Goal: Communication & Community: Answer question/provide support

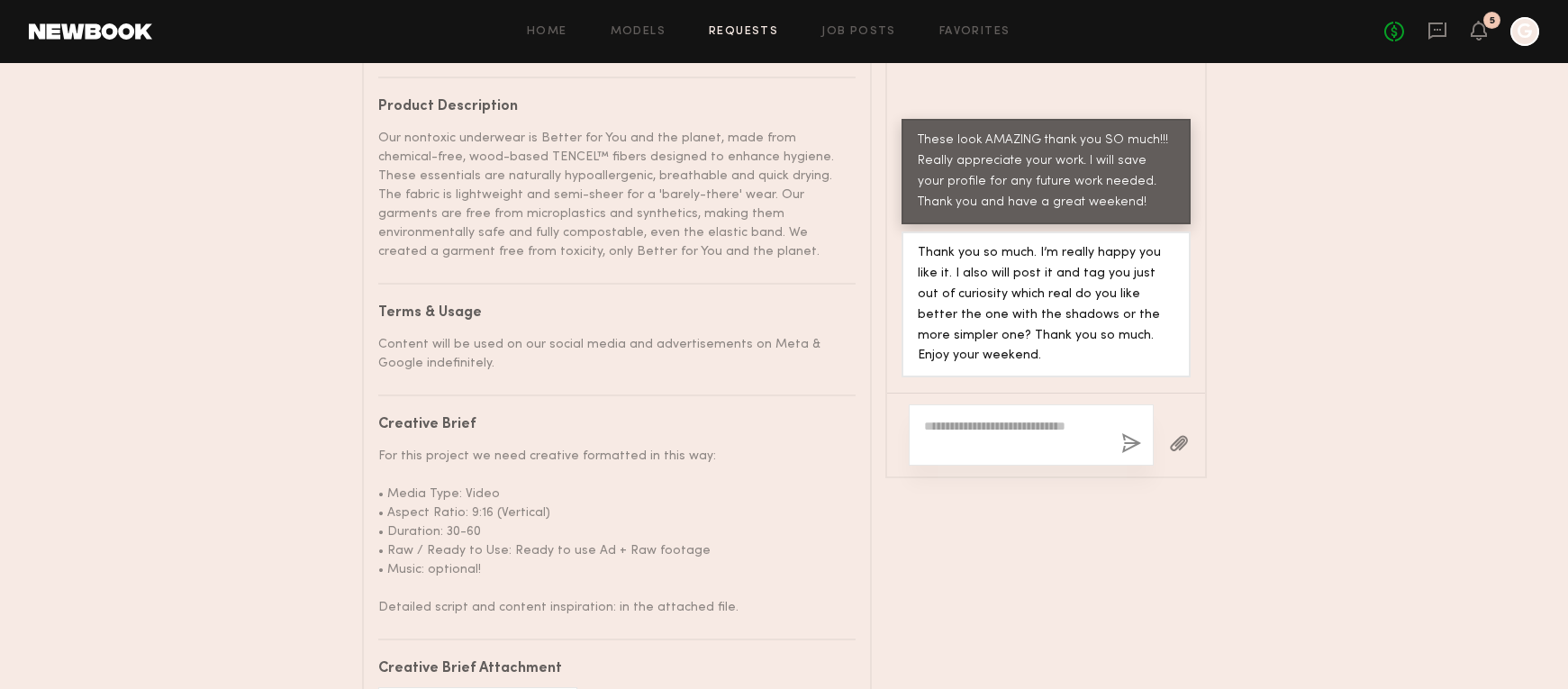
scroll to position [312, 0]
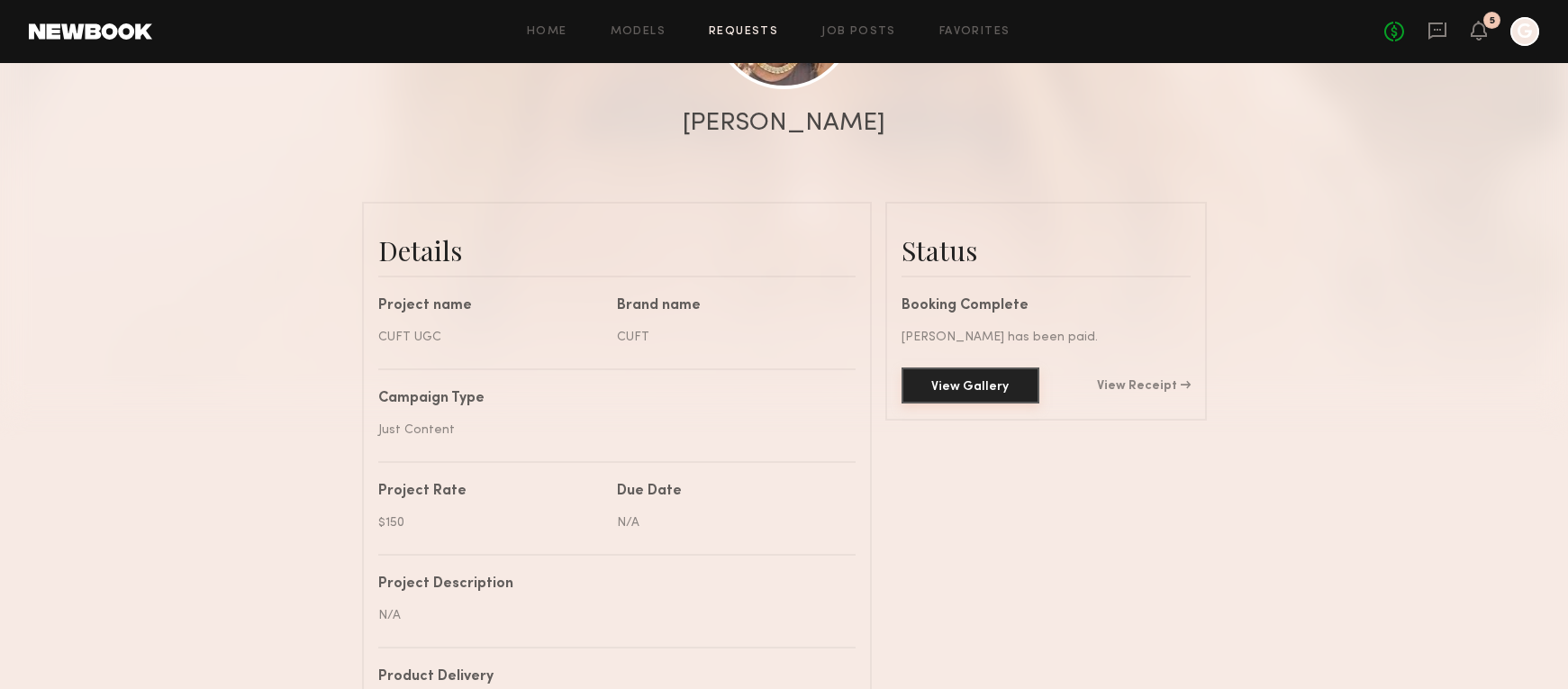
click at [936, 368] on button "View Gallery" at bounding box center [970, 386] width 138 height 36
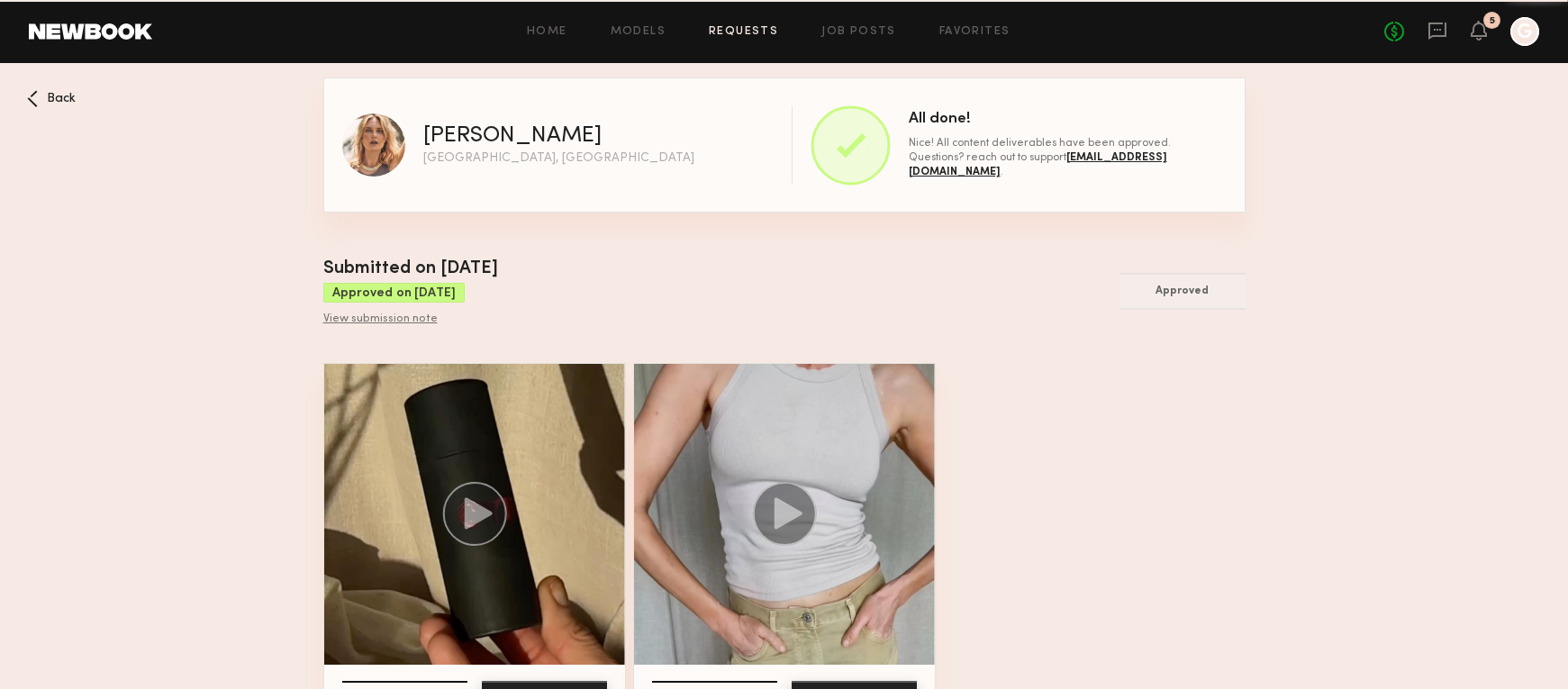
click at [448, 603] on img at bounding box center [474, 514] width 301 height 301
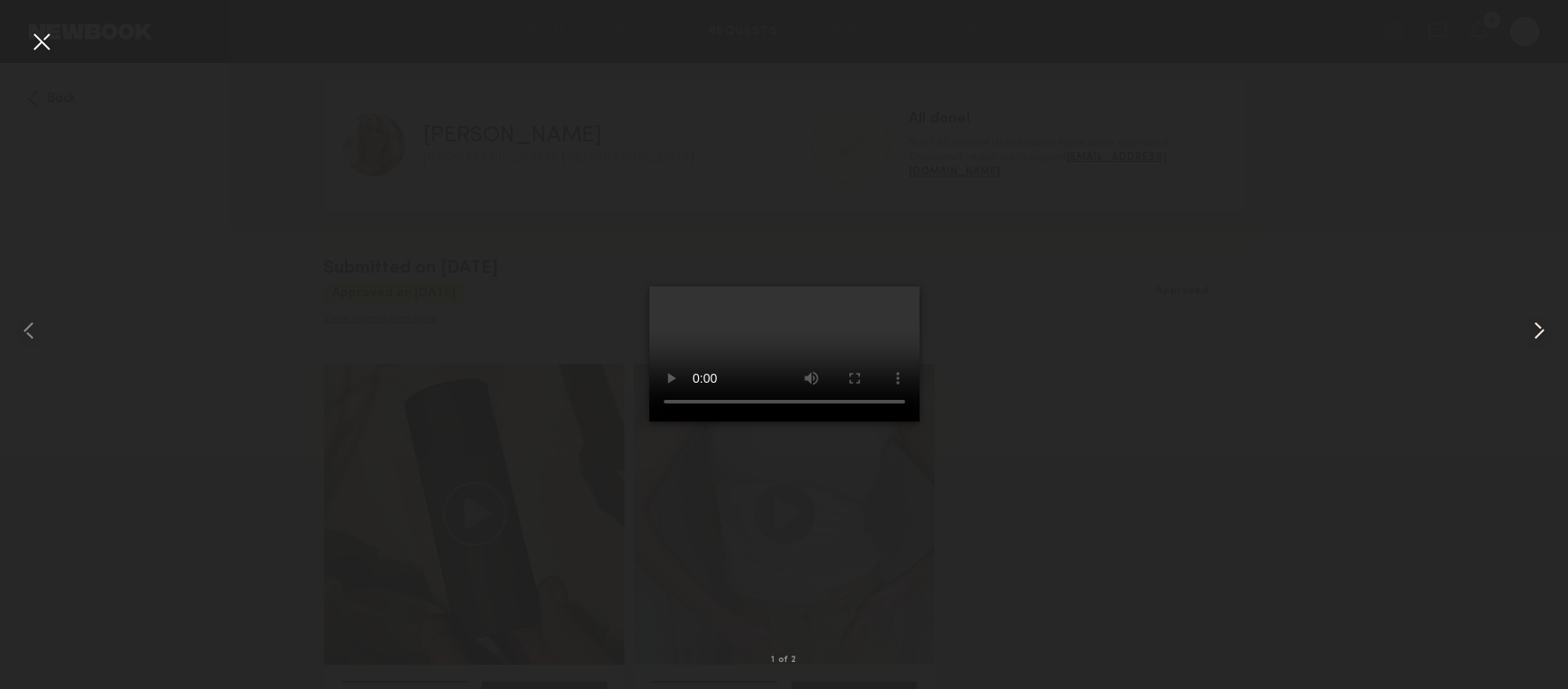
click at [1531, 326] on common-icon at bounding box center [1538, 331] width 29 height 29
click at [46, 336] on div at bounding box center [32, 330] width 63 height 603
click at [1036, 318] on div at bounding box center [784, 330] width 1568 height 603
click at [28, 43] on div at bounding box center [41, 41] width 29 height 29
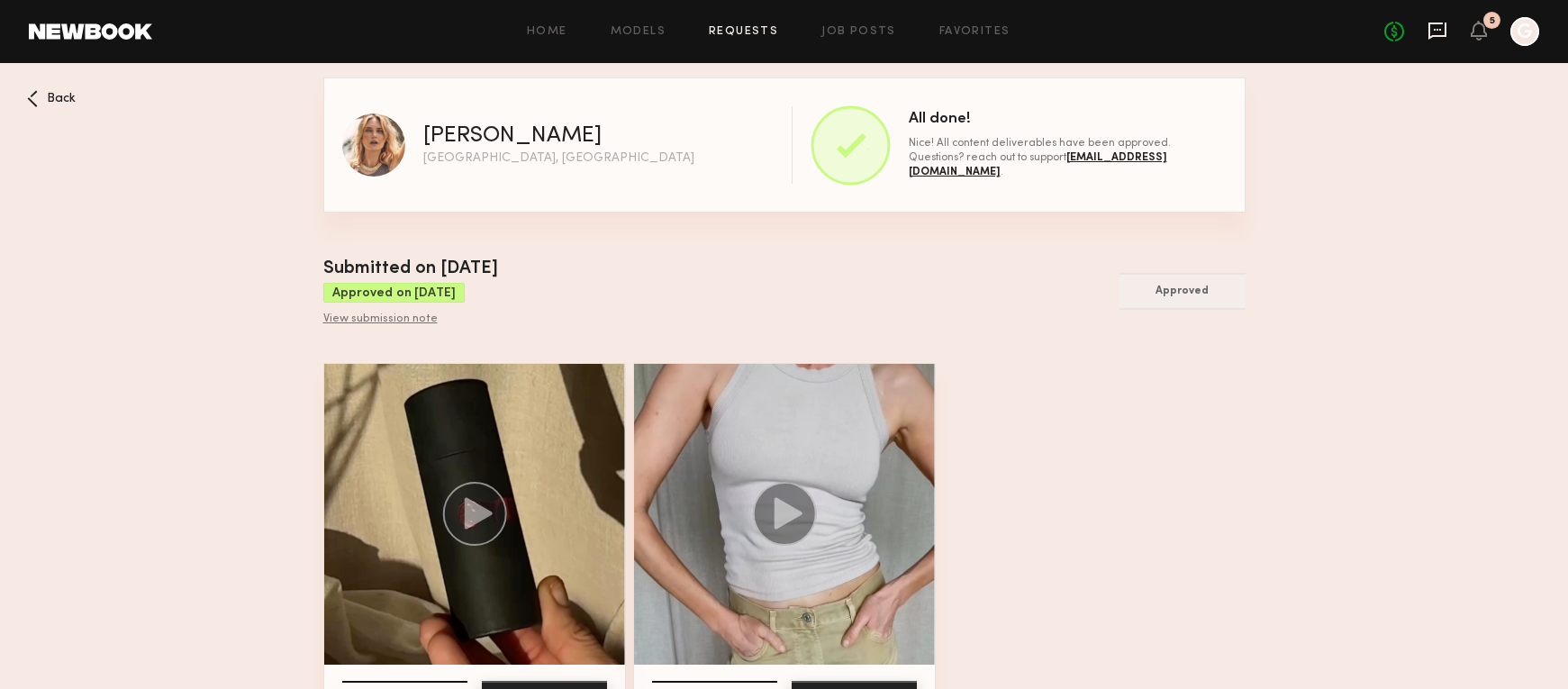
click at [1433, 27] on icon at bounding box center [1436, 31] width 20 height 20
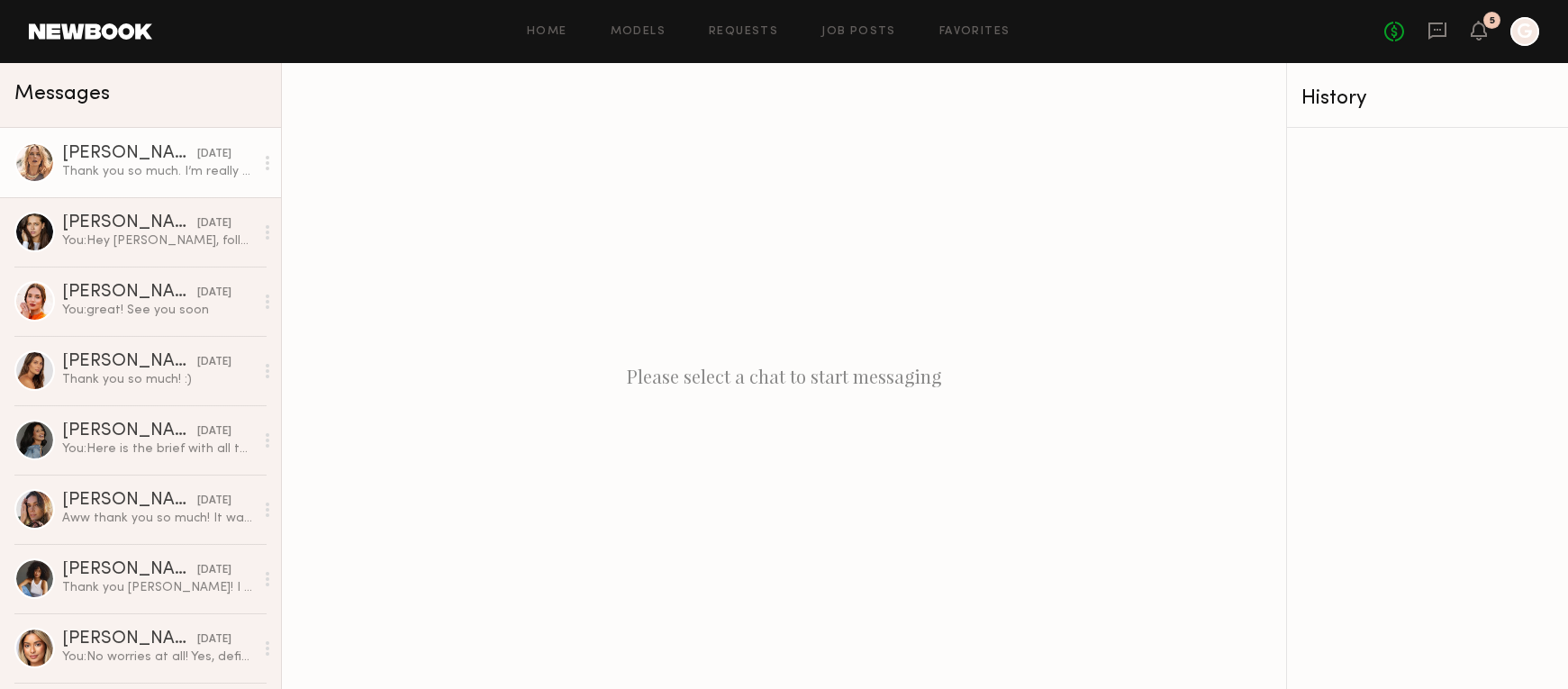
click at [169, 177] on div "Thank you so much. I’m really happy you like it. I also will post it and tag yo…" at bounding box center [158, 172] width 192 height 17
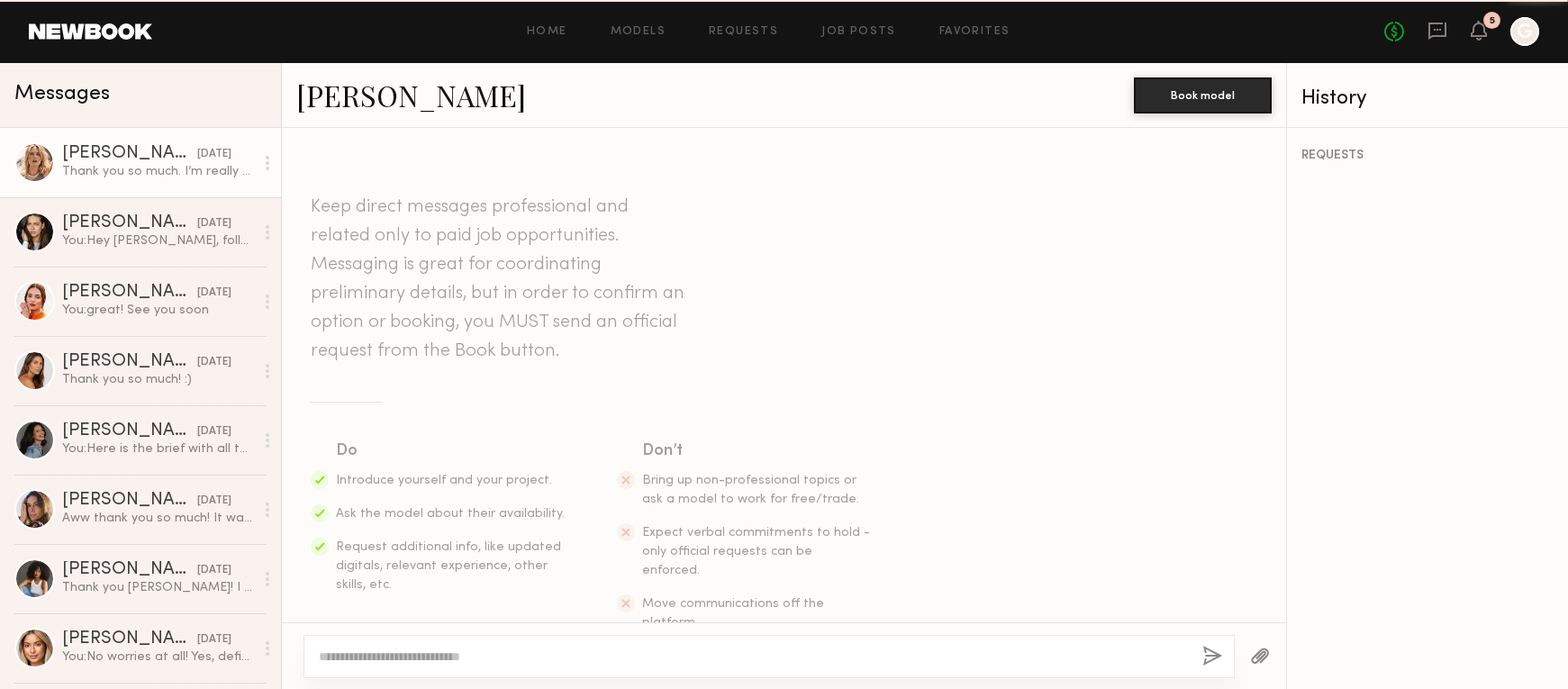
scroll to position [3483, 0]
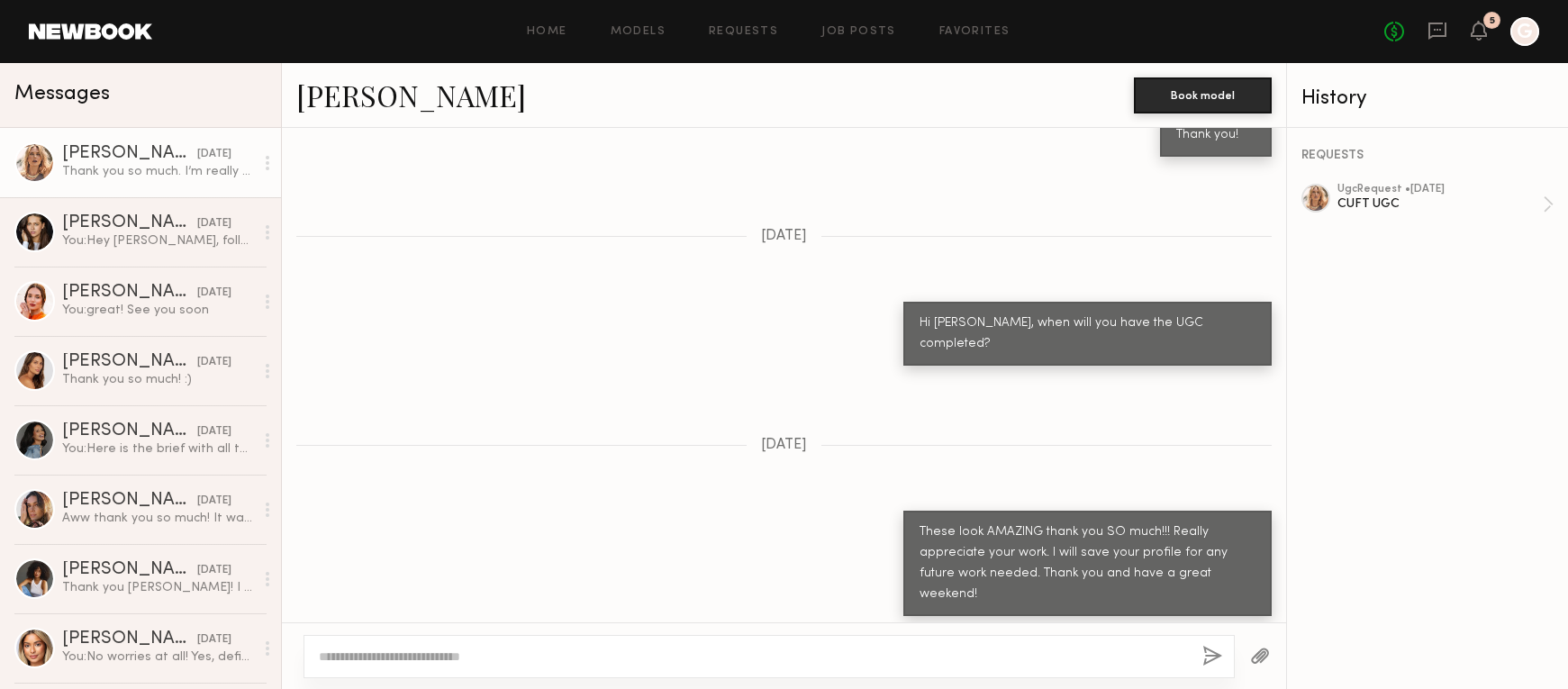
click at [350, 670] on div at bounding box center [769, 657] width 931 height 43
click at [354, 657] on textarea at bounding box center [753, 657] width 869 height 18
type textarea "**********"
click at [1220, 662] on button "button" at bounding box center [1212, 657] width 20 height 23
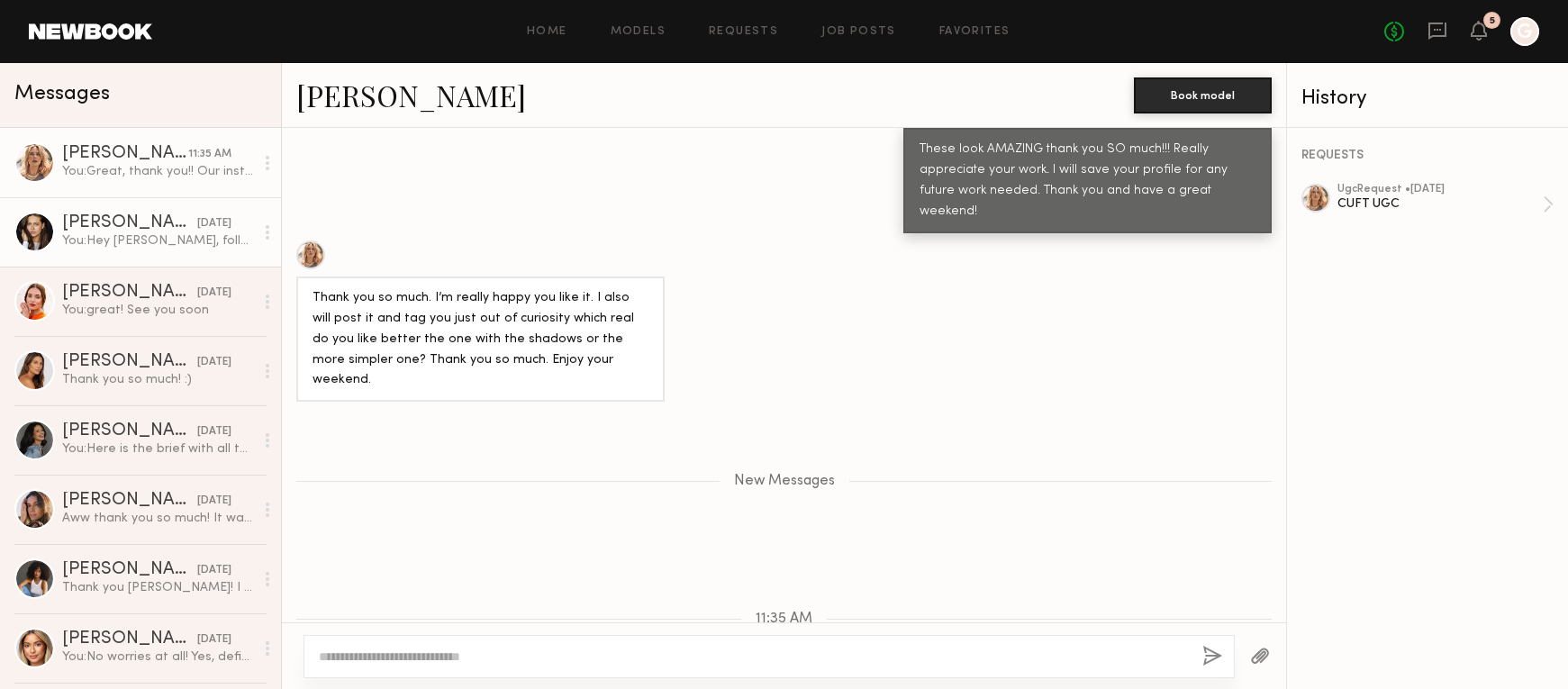
click at [131, 265] on link "[PERSON_NAME] [DATE] You: Hey [PERSON_NAME], following up on this. Are you able…" at bounding box center [140, 231] width 281 height 70
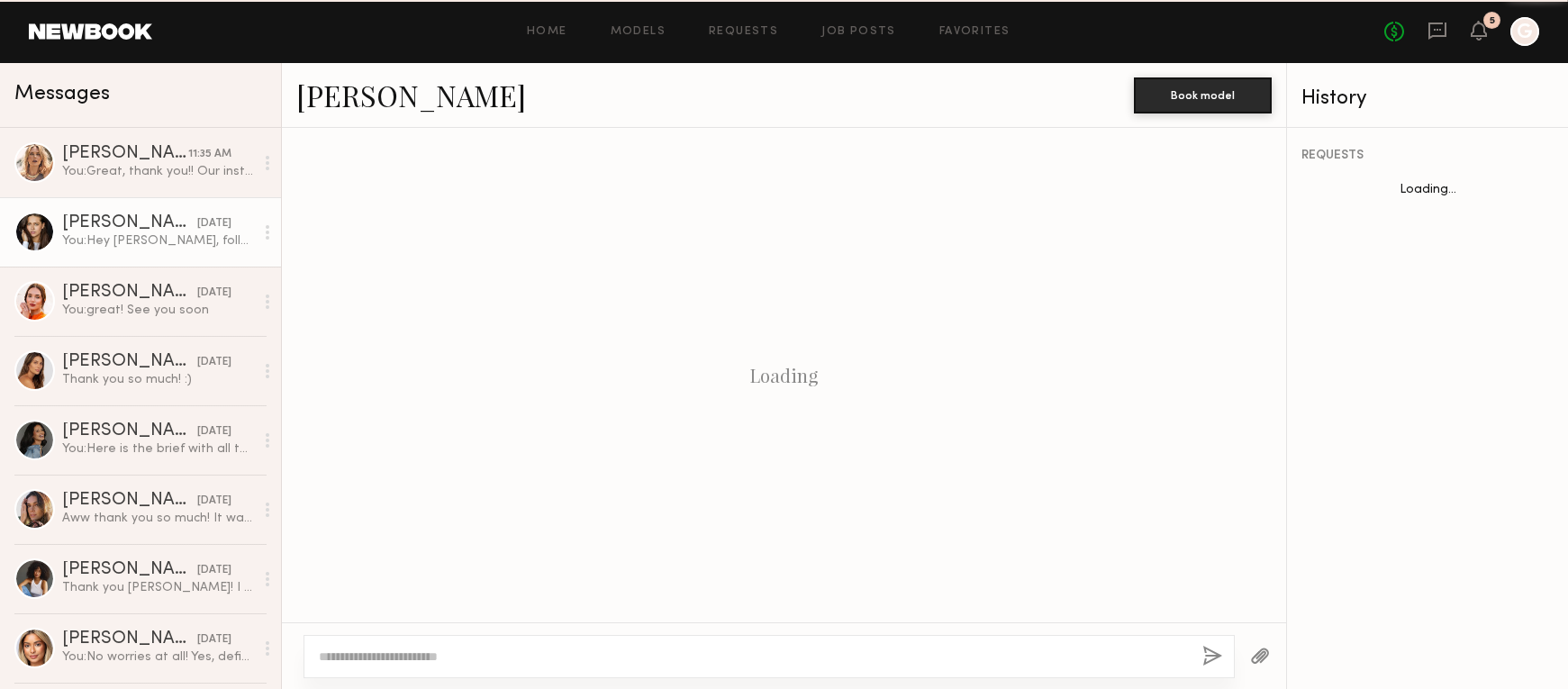
scroll to position [1612, 0]
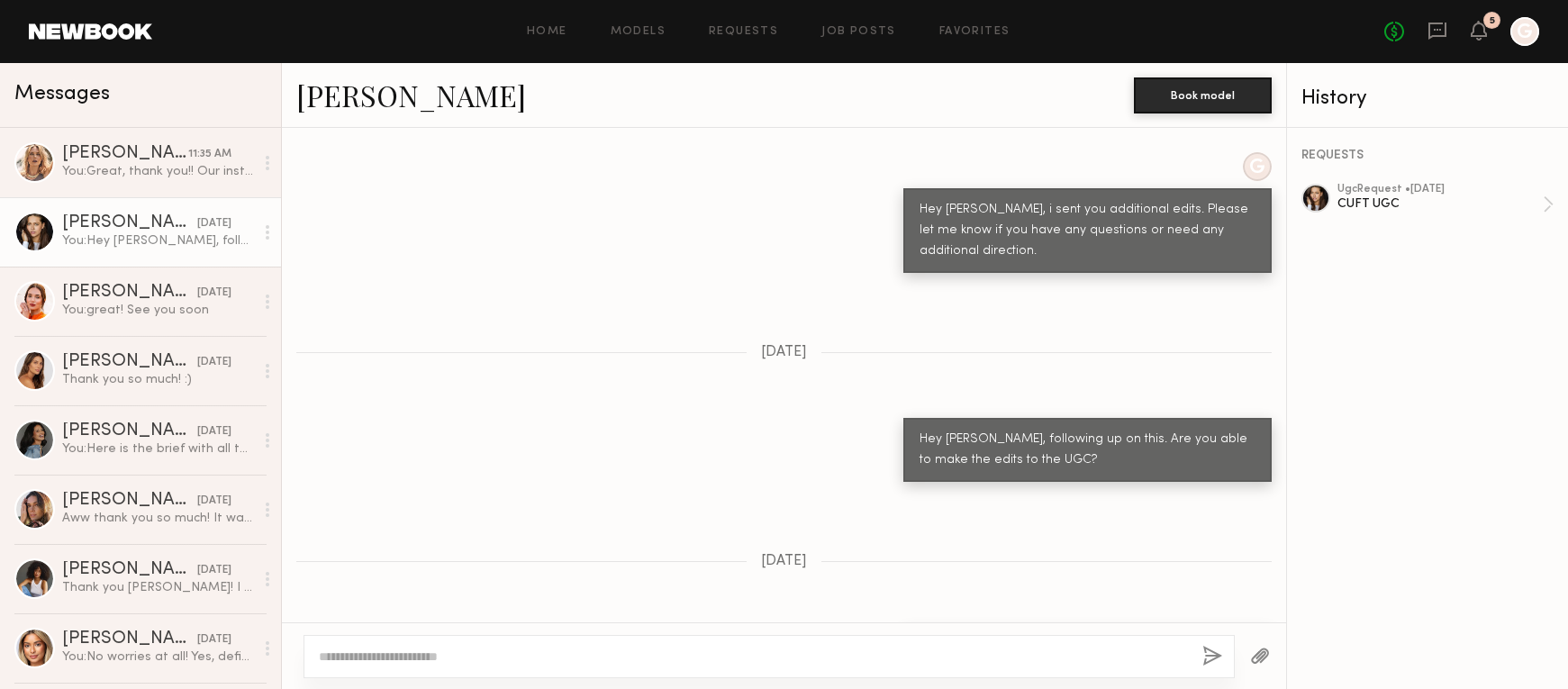
click at [971, 639] on div "Hey [PERSON_NAME], following up on this. Are you able to make the edits to the …" at bounding box center [1088, 659] width 336 height 41
copy div "Hey [PERSON_NAME], following up on this. Are you able to make the edits to the …"
click at [864, 646] on div at bounding box center [769, 657] width 931 height 43
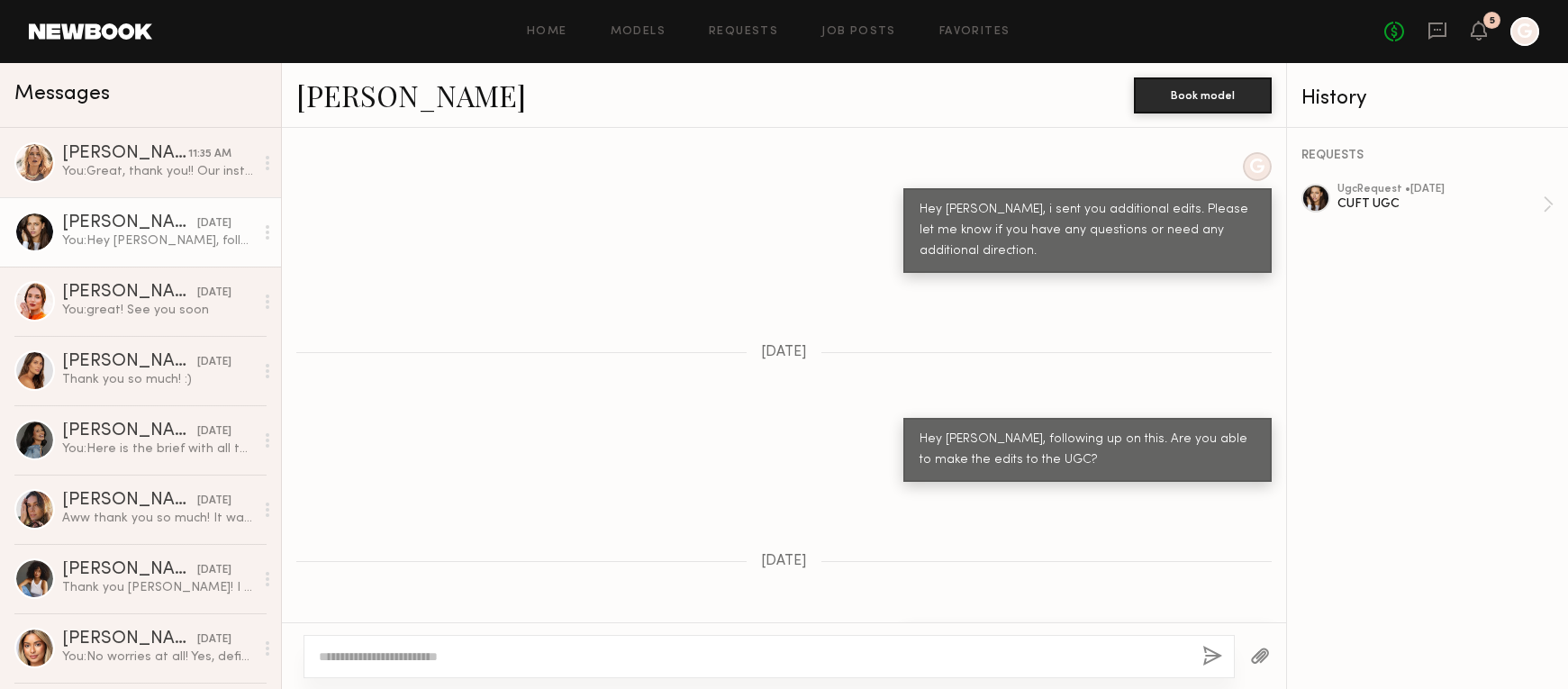
click at [787, 655] on textarea at bounding box center [753, 657] width 869 height 18
paste textarea "**********"
click at [502, 657] on textarea "**********" at bounding box center [753, 657] width 869 height 18
type textarea "**********"
click at [1206, 663] on button "button" at bounding box center [1212, 657] width 20 height 23
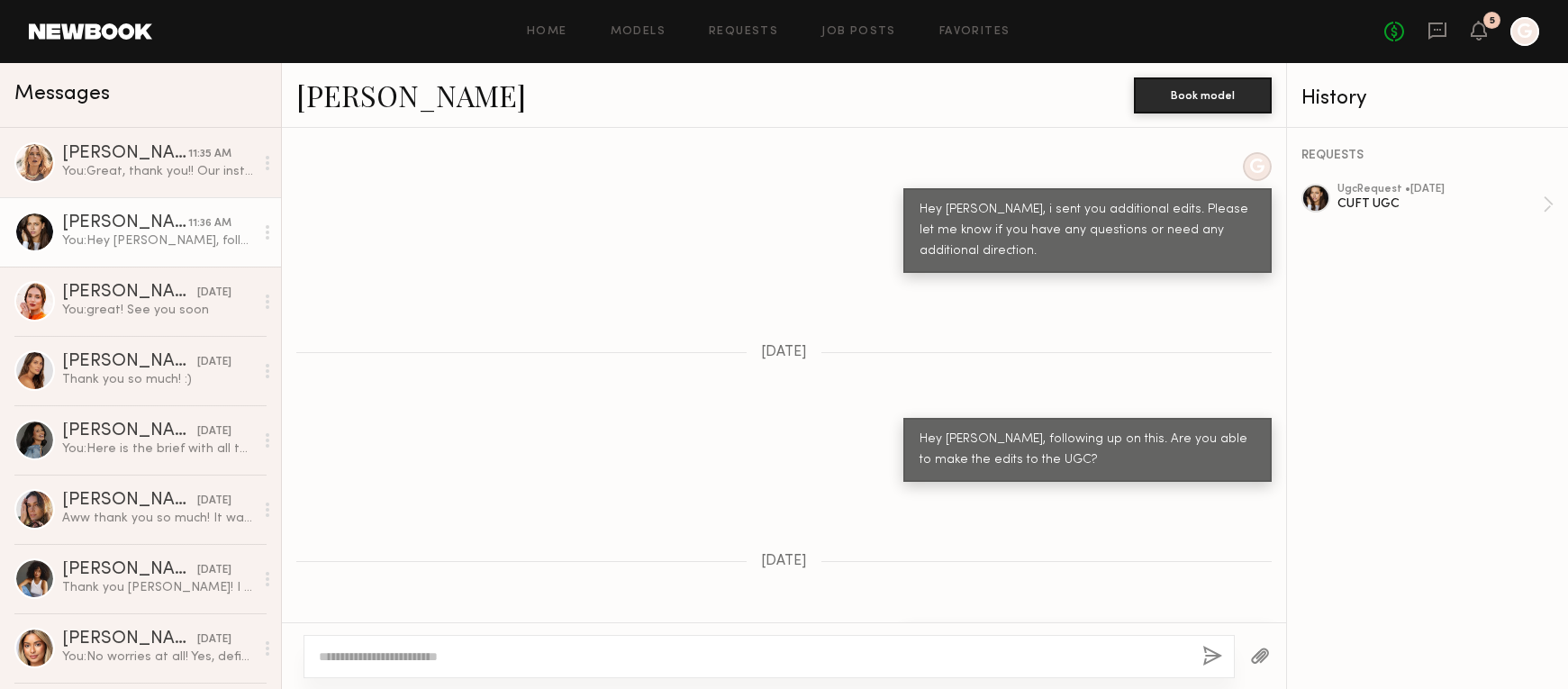
scroll to position [1959, 0]
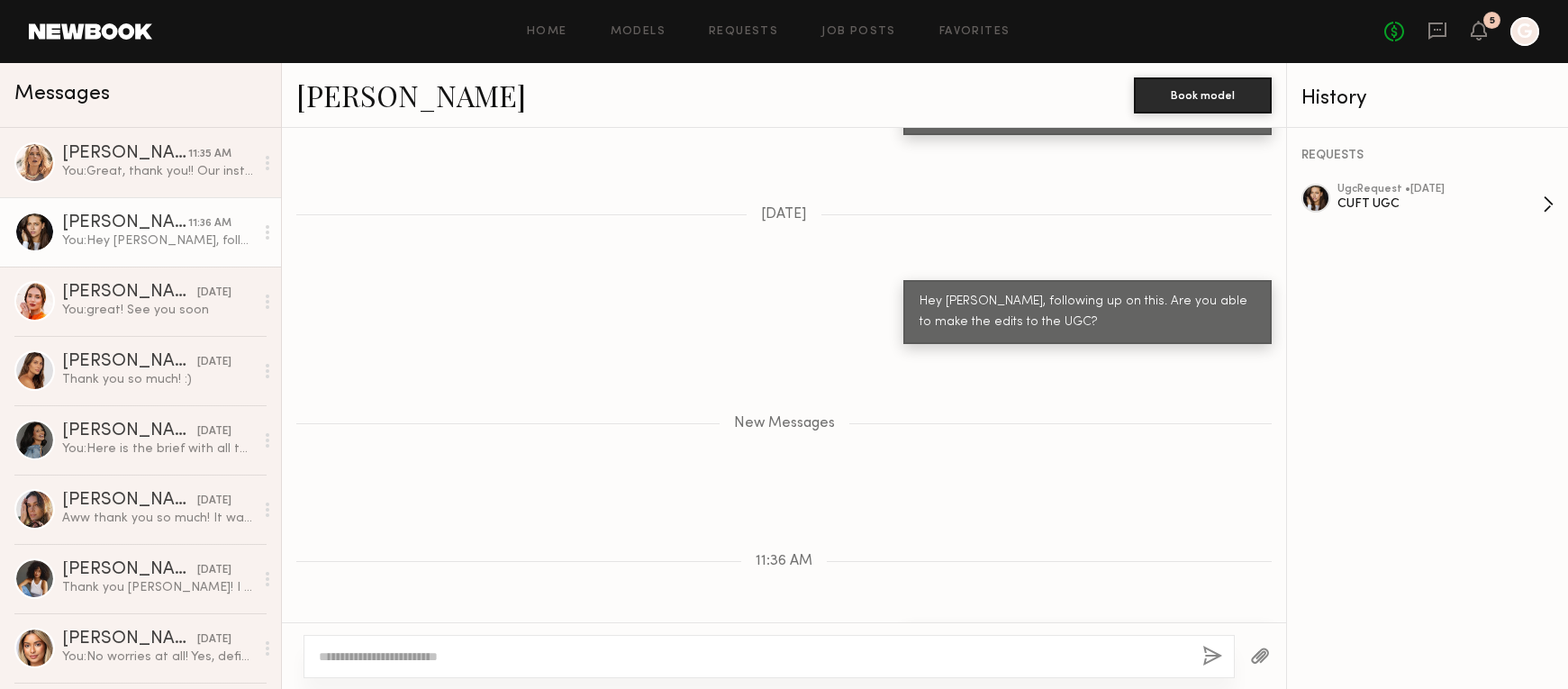
click at [1503, 188] on div "ugc Request • [DATE]" at bounding box center [1439, 189] width 205 height 11
